Goal: Task Accomplishment & Management: Manage account settings

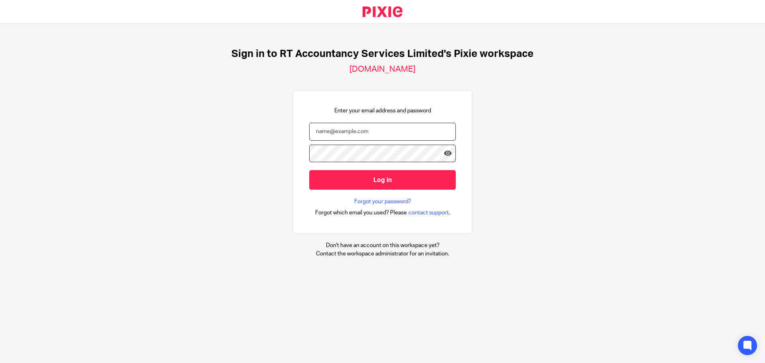
click at [369, 130] on input "email" at bounding box center [382, 132] width 147 height 18
type input "[PERSON_NAME][EMAIL_ADDRESS][DOMAIN_NAME]"
click at [309, 170] on input "Log in" at bounding box center [382, 180] width 147 height 20
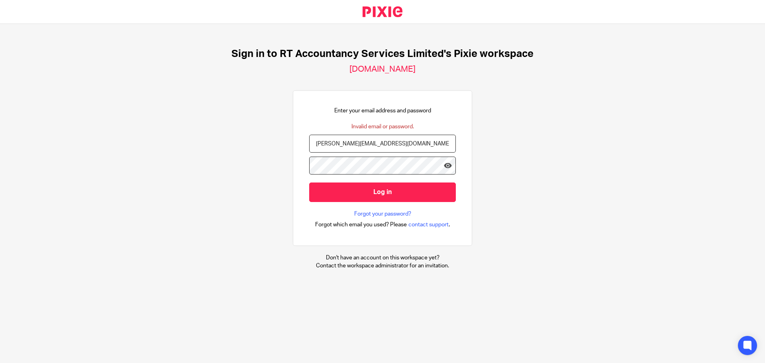
click at [309, 182] on input "Log in" at bounding box center [382, 192] width 147 height 20
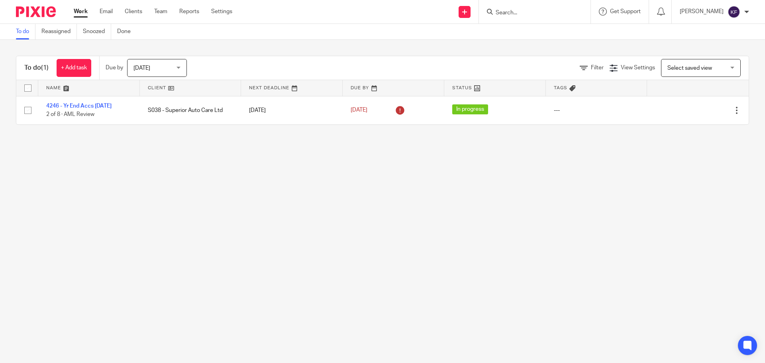
click at [384, 155] on main "To do Reassigned Snoozed Done To do (1) + Add task Due by Today Today Today Tom…" at bounding box center [382, 181] width 765 height 363
